Goal: Task Accomplishment & Management: Manage account settings

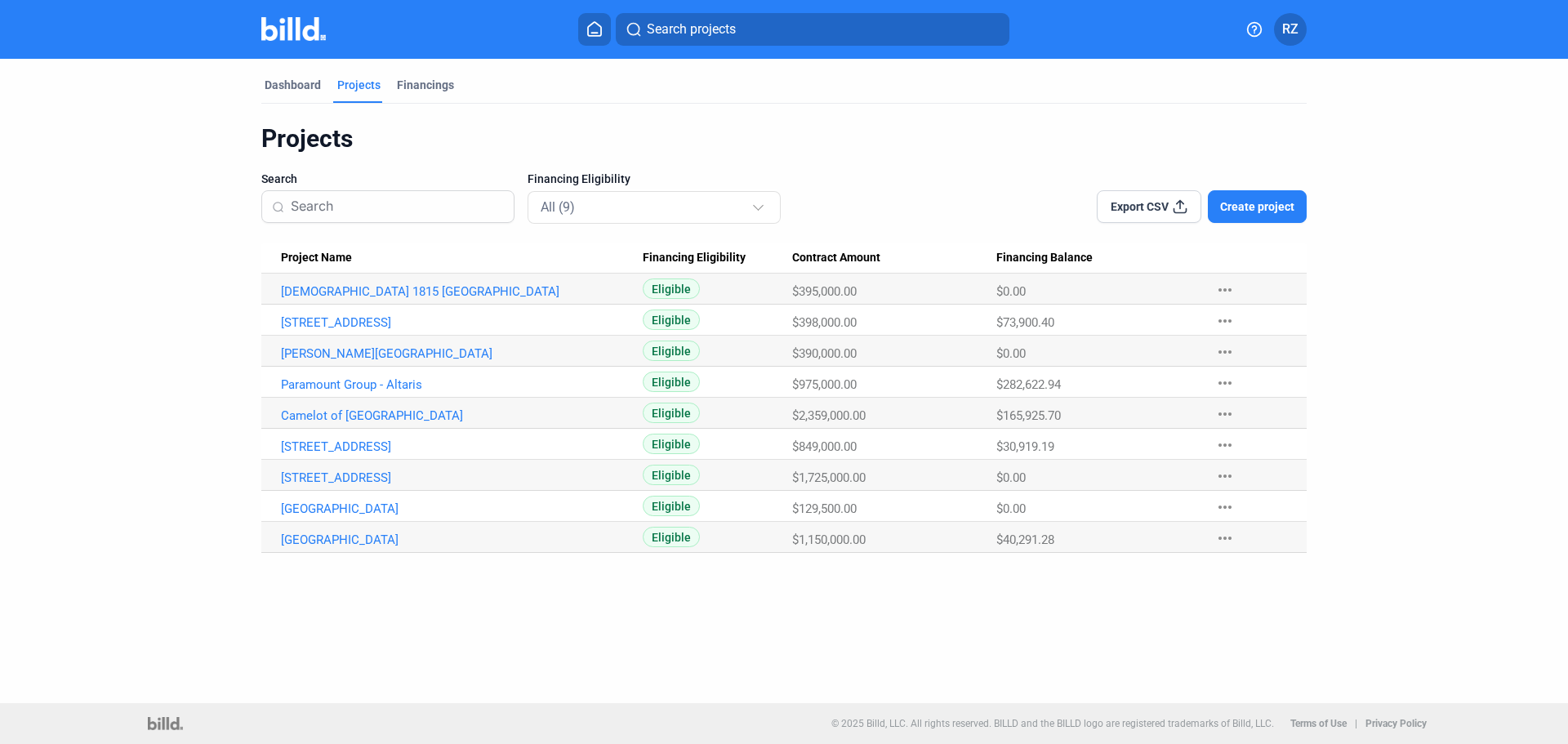
click at [310, 29] on img at bounding box center [293, 29] width 64 height 24
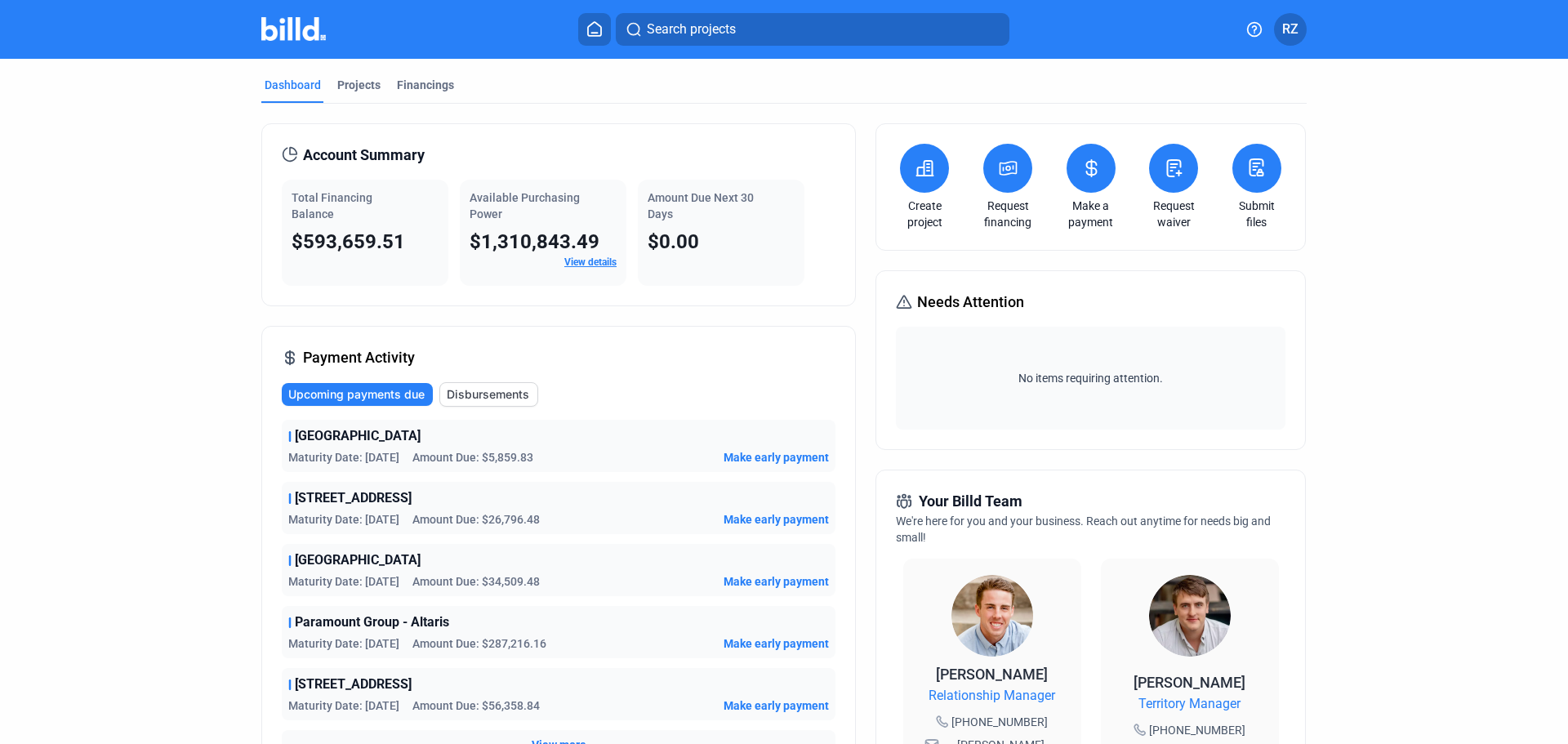
click at [591, 260] on link "View details" at bounding box center [590, 262] width 52 height 12
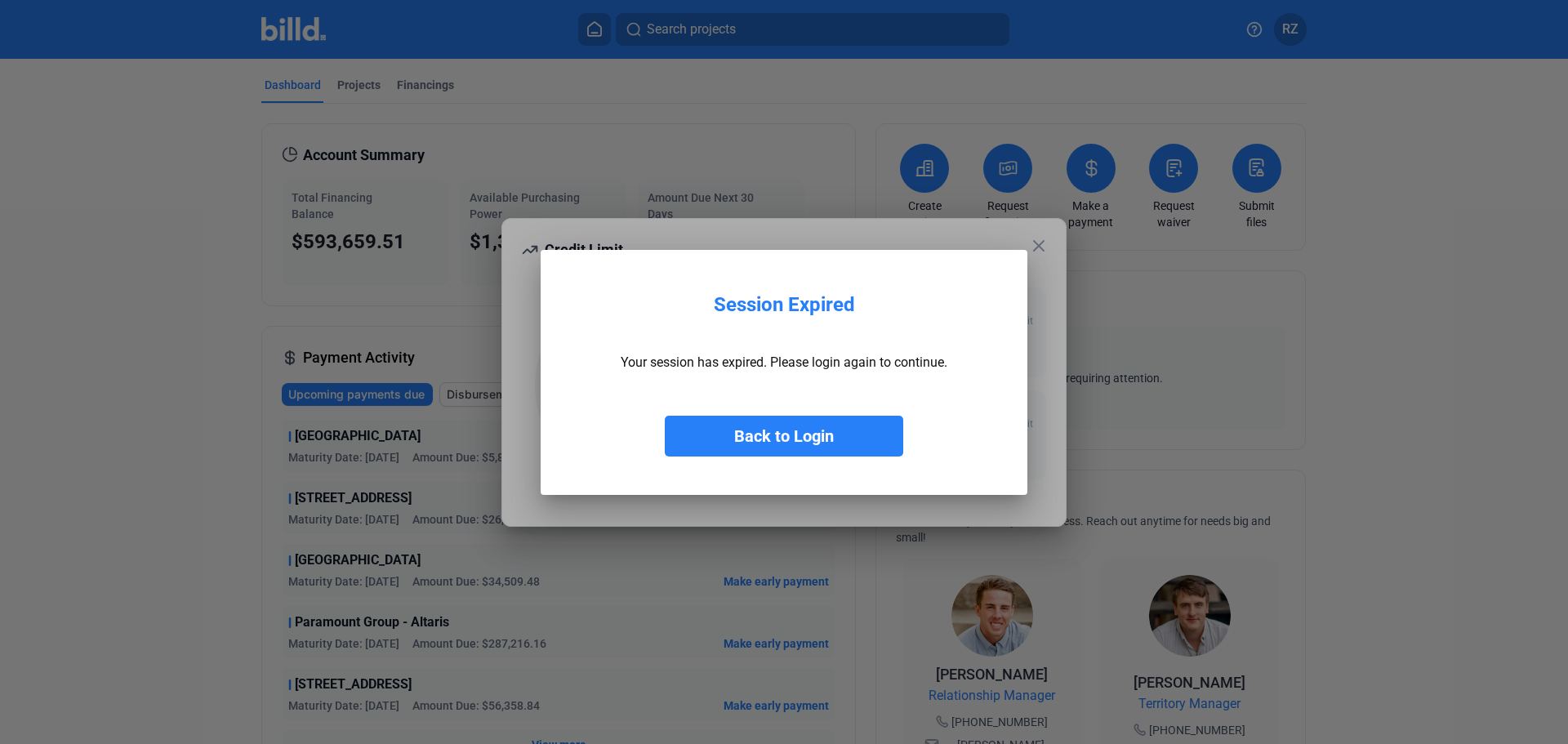
click at [793, 439] on button "Back to Login" at bounding box center [784, 436] width 238 height 40
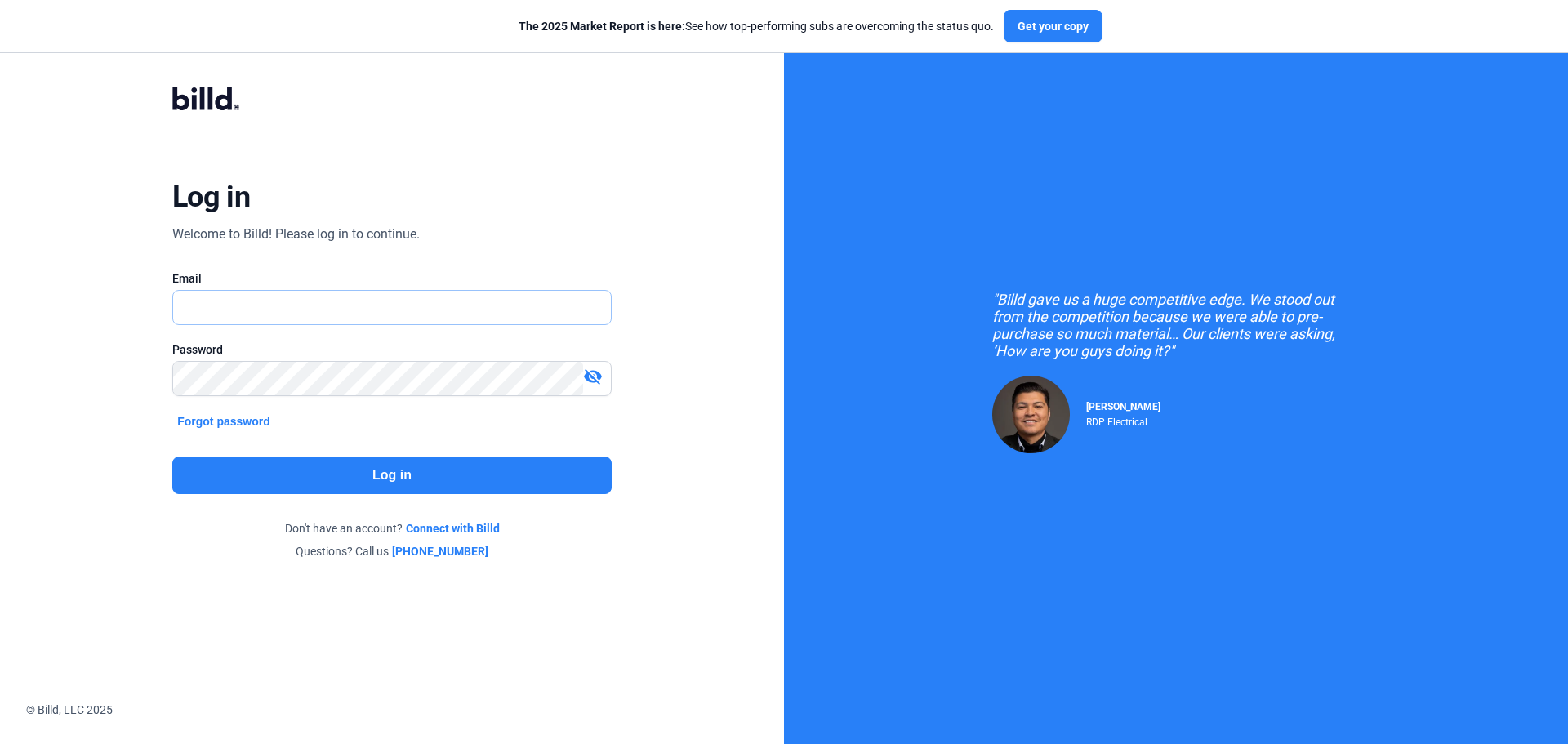
click at [369, 318] on input "text" at bounding box center [392, 308] width 438 height 34
type input "[EMAIL_ADDRESS][DOMAIN_NAME]"
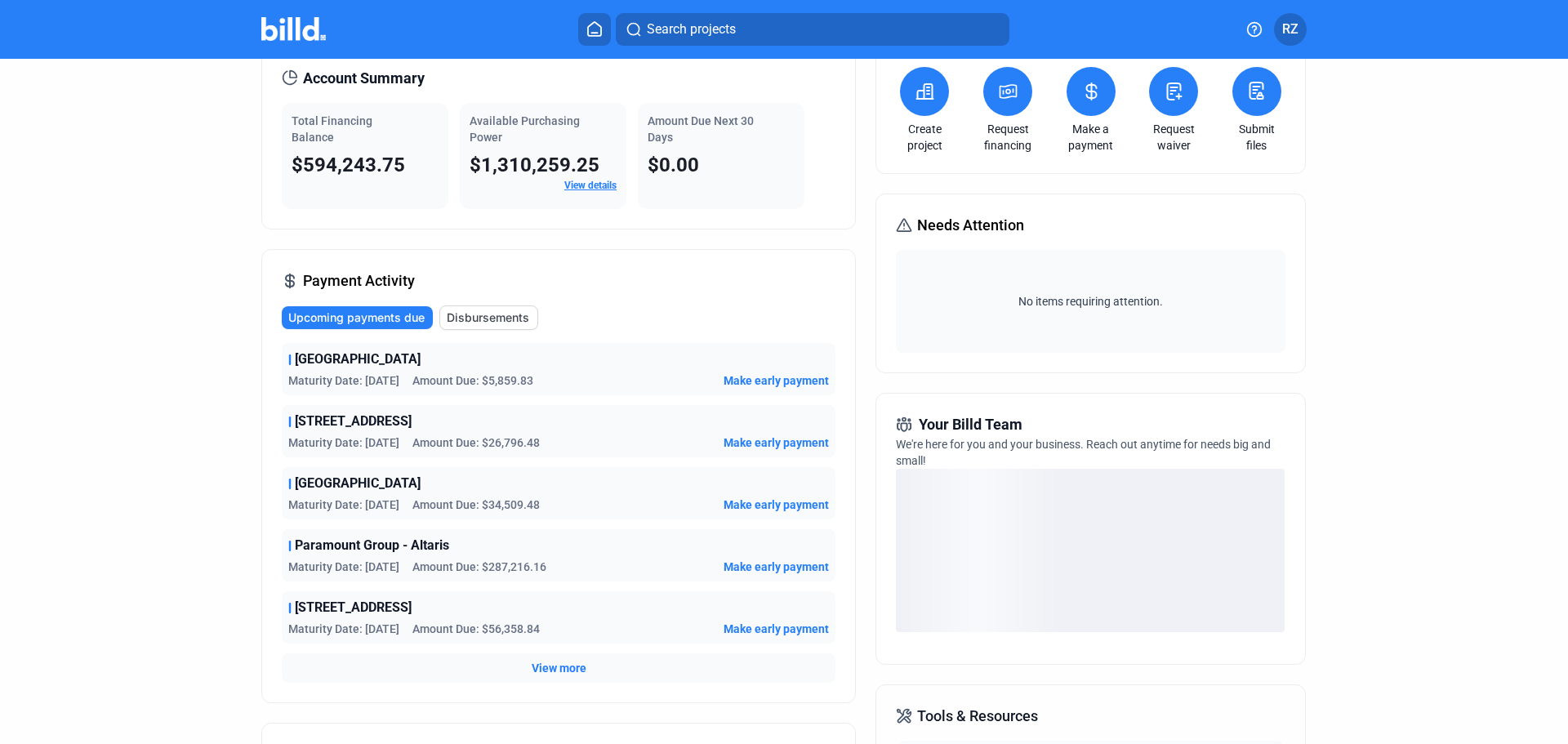
scroll to position [245, 0]
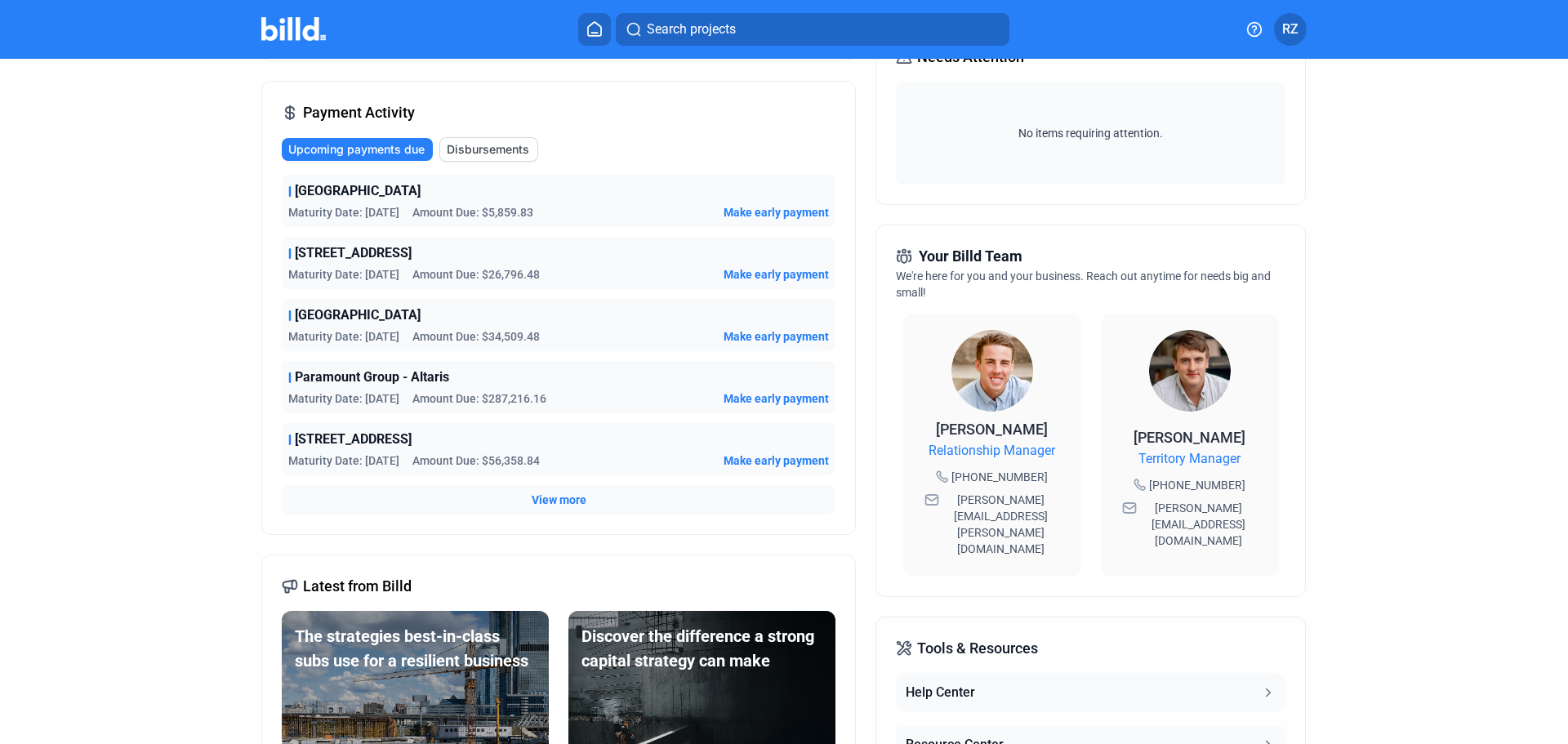
click at [555, 497] on span "View more" at bounding box center [558, 500] width 55 height 16
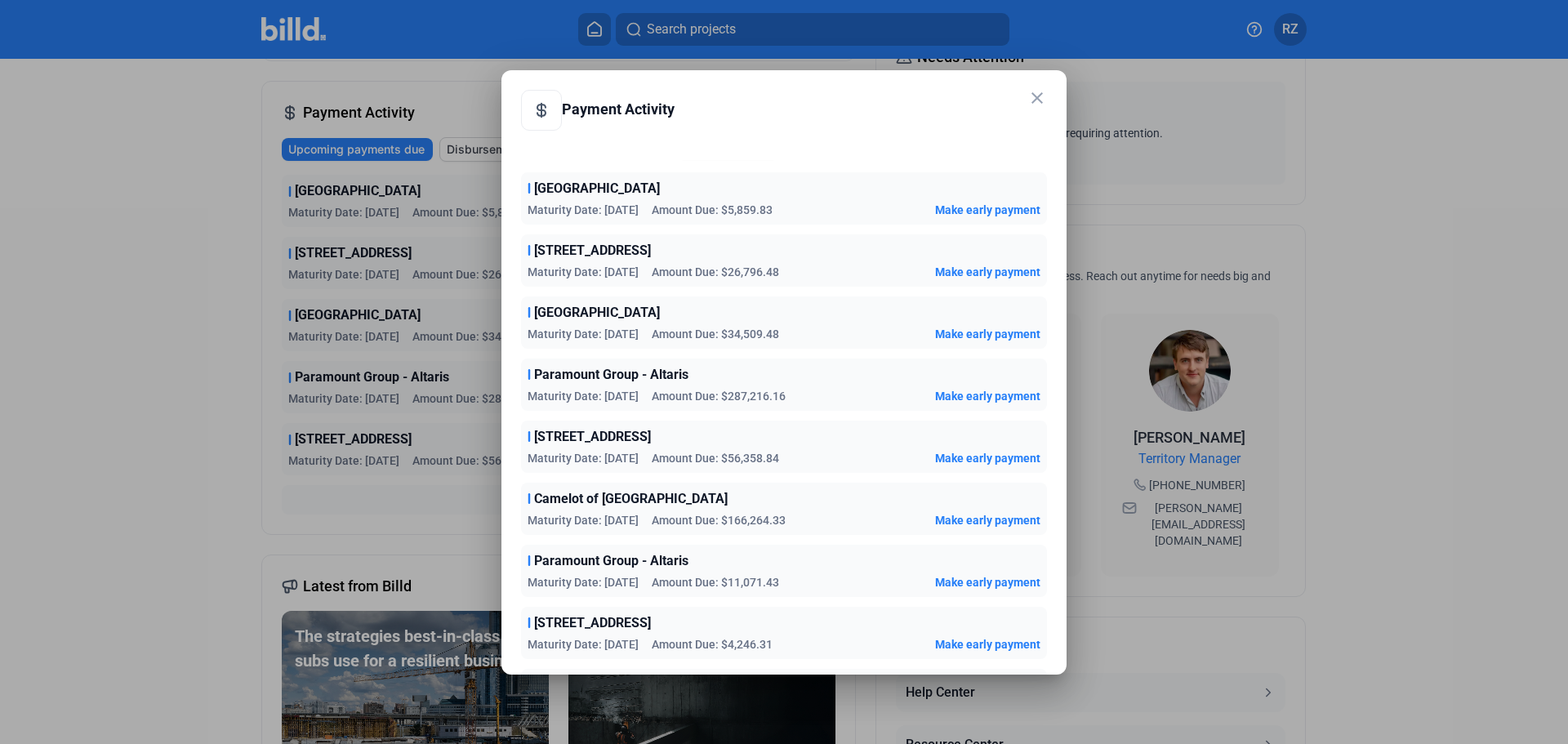
scroll to position [0, 0]
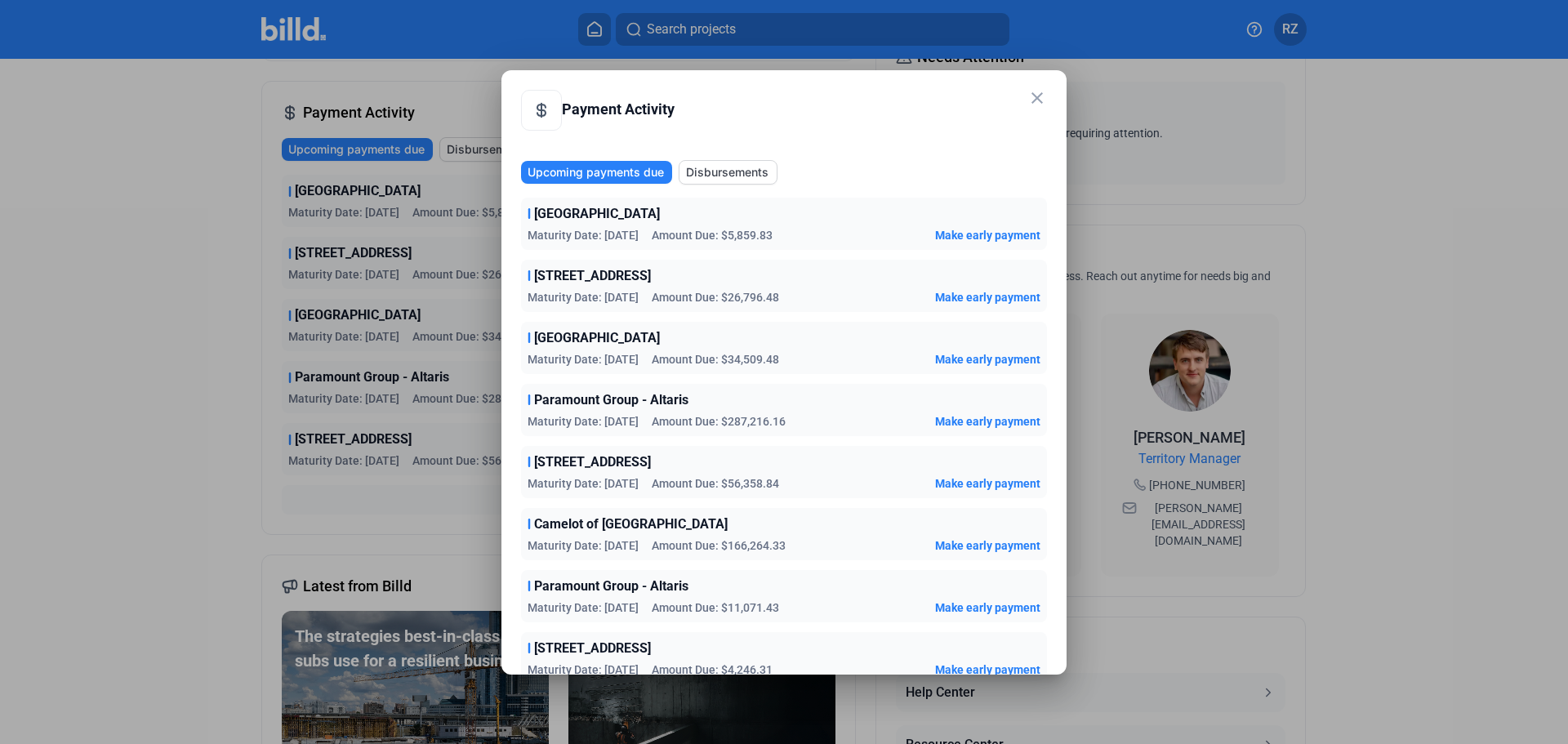
click at [1044, 103] on mat-icon "close" at bounding box center [1037, 98] width 19 height 19
